Goal: Book appointment/travel/reservation

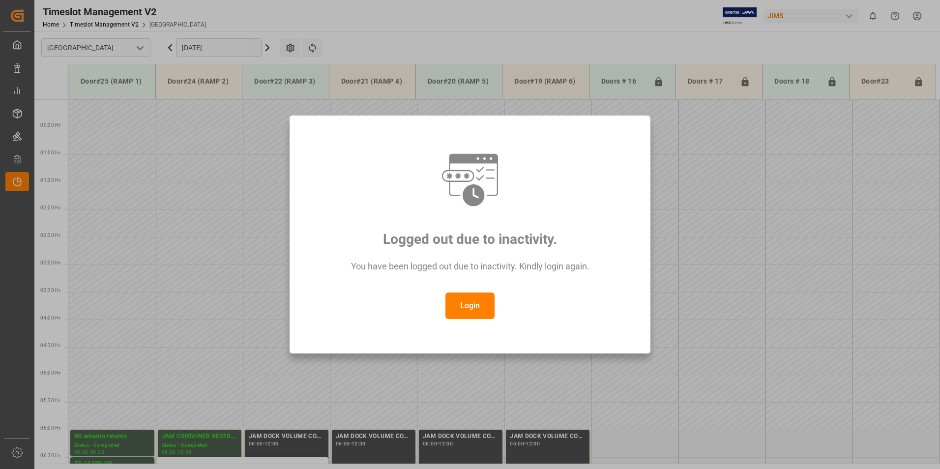
scroll to position [293, 0]
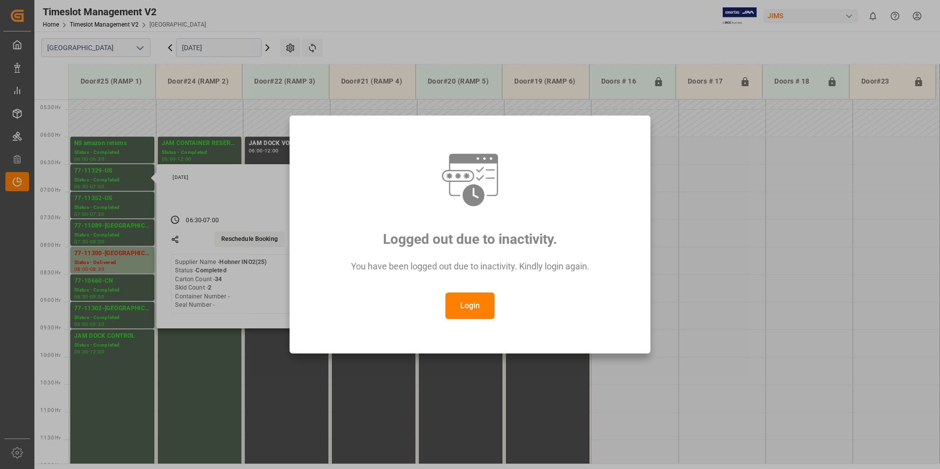
click at [459, 309] on button "Login" at bounding box center [469, 306] width 49 height 27
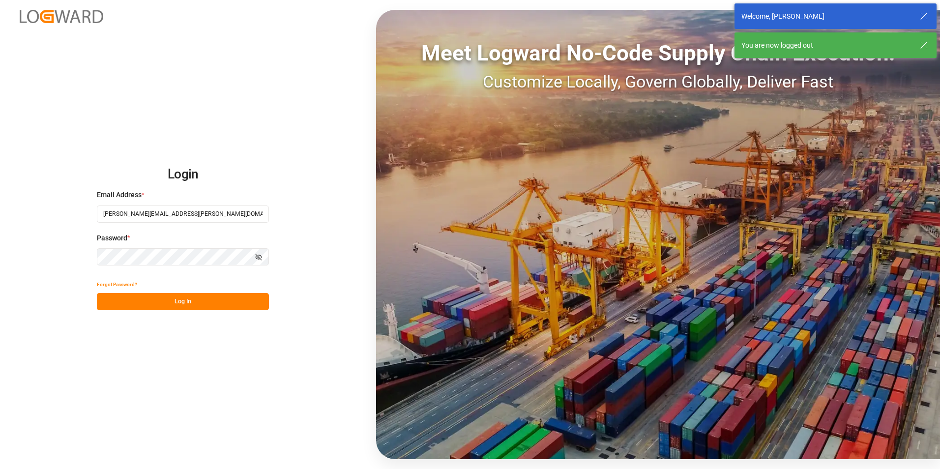
click at [161, 297] on button "Log In" at bounding box center [183, 301] width 172 height 17
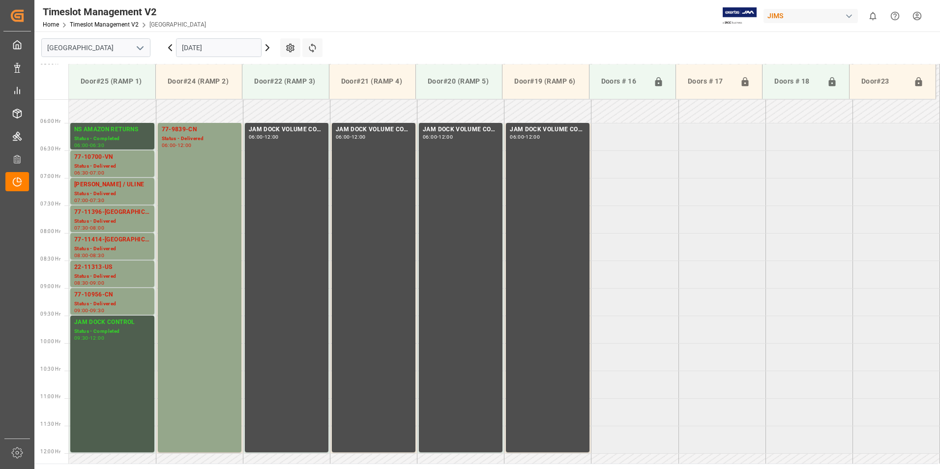
scroll to position [305, 0]
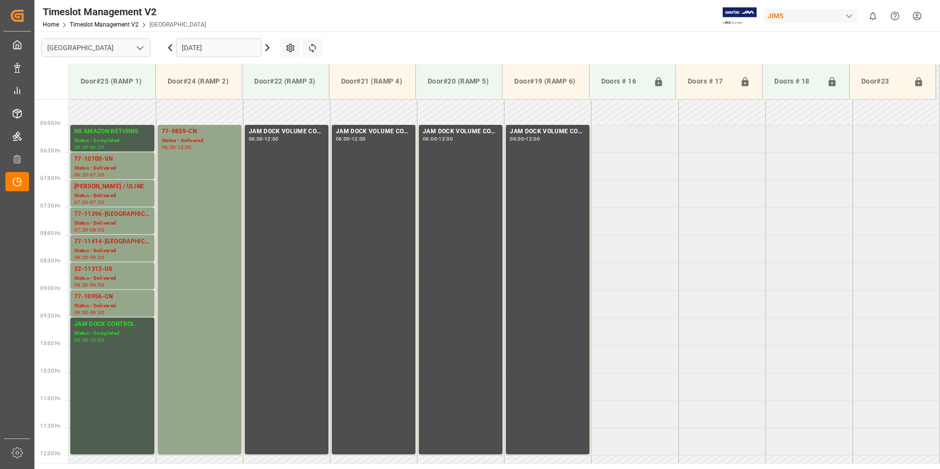
click at [205, 48] on input "[DATE]" at bounding box center [219, 47] width 86 height 19
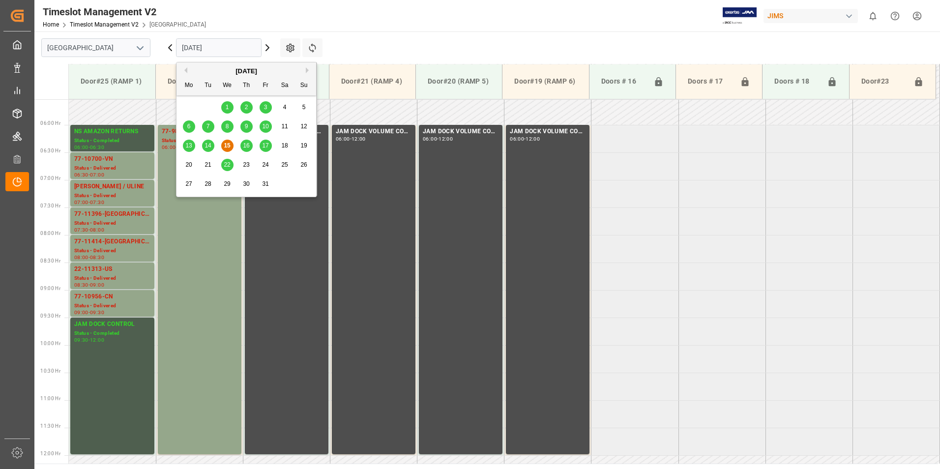
click at [245, 145] on span "16" at bounding box center [246, 145] width 6 height 7
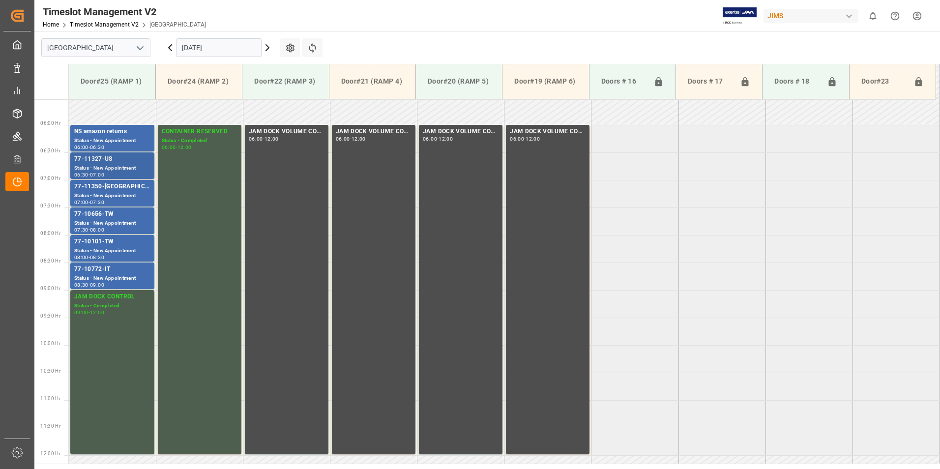
click at [94, 160] on div "77-11327-US" at bounding box center [112, 159] width 76 height 10
click at [102, 186] on div "77-11350-[GEOGRAPHIC_DATA]" at bounding box center [112, 187] width 76 height 10
click at [107, 215] on div "77-10656-TW" at bounding box center [112, 214] width 76 height 10
click at [105, 246] on div "77-10101-TW" at bounding box center [112, 242] width 76 height 10
click at [103, 268] on div "77-10772-IT" at bounding box center [112, 269] width 76 height 10
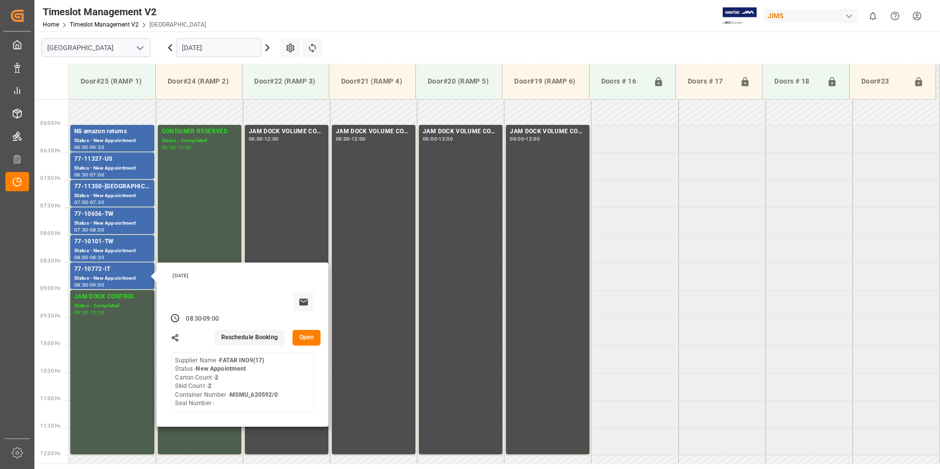
click at [202, 50] on input "[DATE]" at bounding box center [219, 47] width 86 height 19
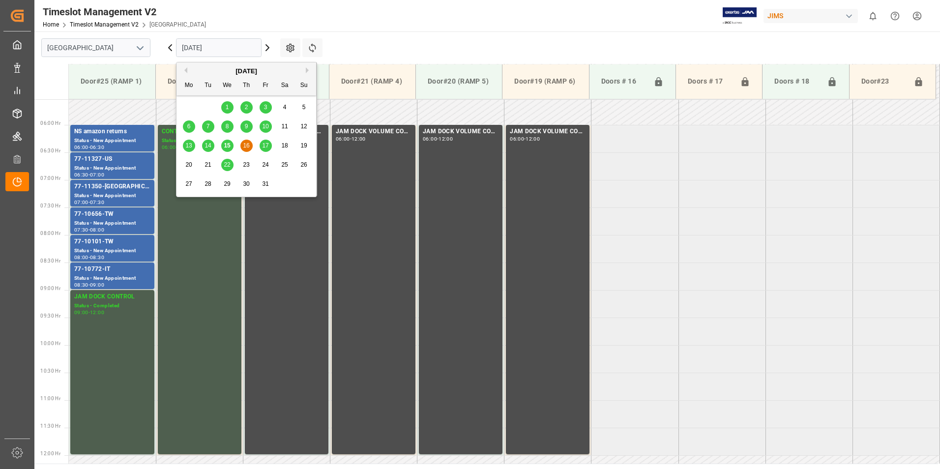
click at [265, 144] on span "17" at bounding box center [265, 145] width 6 height 7
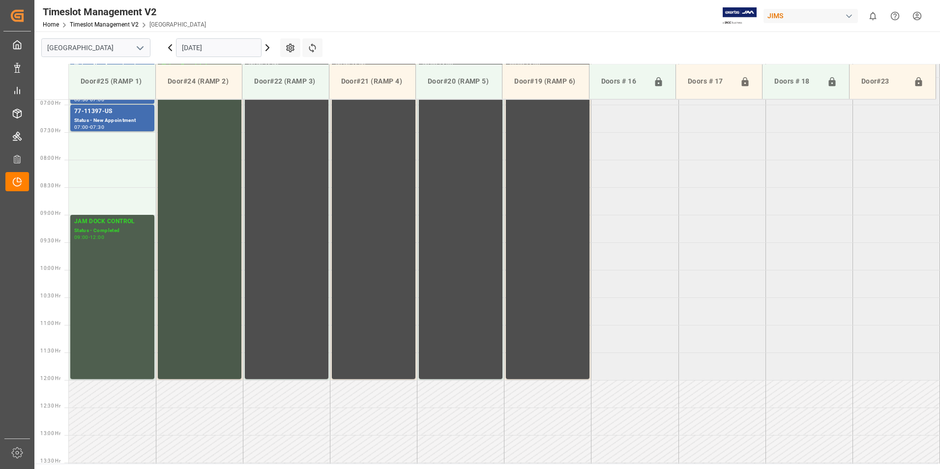
scroll to position [240, 0]
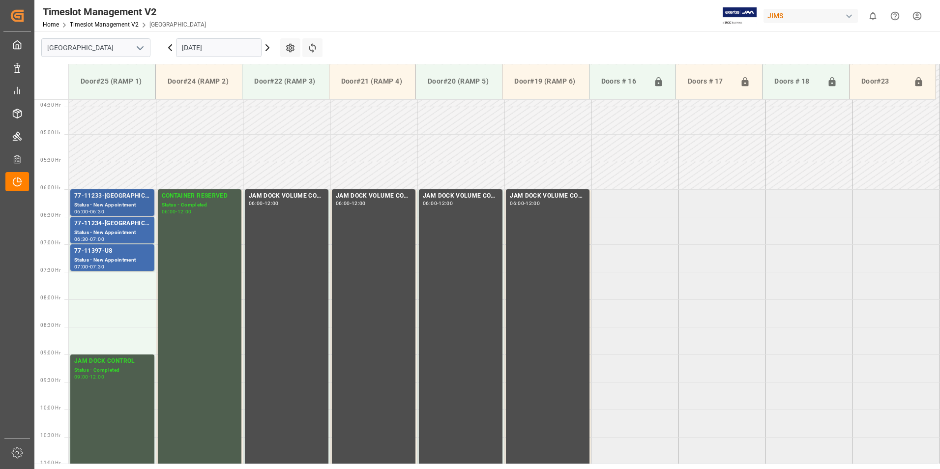
click at [109, 197] on div "77-11233-[GEOGRAPHIC_DATA]" at bounding box center [112, 196] width 76 height 10
click at [107, 225] on div "77-11234-[GEOGRAPHIC_DATA]" at bounding box center [112, 224] width 76 height 10
click at [105, 254] on div "77-11397-US" at bounding box center [112, 251] width 76 height 10
